Goal: Check status: Check status

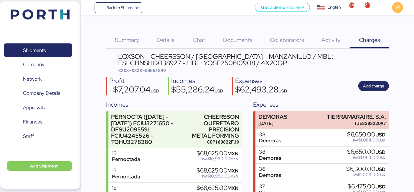
click at [326, 55] on div "LOXSON - CHEERSSON / [GEOGRAPHIC_DATA] - MANZANILLO / MBL: ESLCHNSHG038927 - HB…" at bounding box center [253, 59] width 271 height 13
copy div "ESLCHNSHG038927"
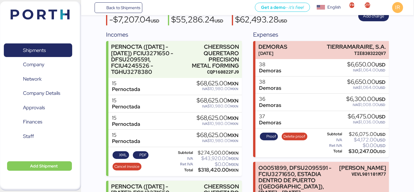
scroll to position [70, 0]
click at [266, 137] on span "Proof" at bounding box center [271, 136] width 10 height 6
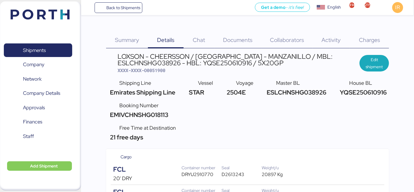
click at [380, 37] on div "Charges 0" at bounding box center [369, 36] width 39 height 24
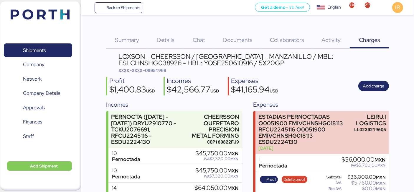
click at [322, 59] on div "LOXSON - CHEERSSON / SHANGHAI - MANZANILLO / MBL: ESLCHNSHG038926 - HBL: YQSE25…" at bounding box center [253, 59] width 271 height 13
copy div "ESLCHNSHG038926"
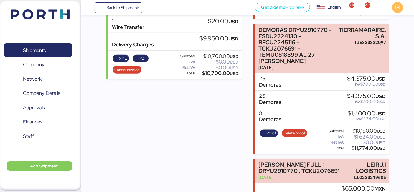
scroll to position [736, 0]
click at [269, 130] on span "Proof" at bounding box center [271, 133] width 10 height 6
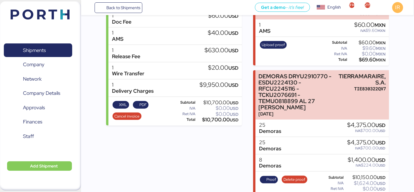
scroll to position [689, 0]
